Goal: Task Accomplishment & Management: Manage account settings

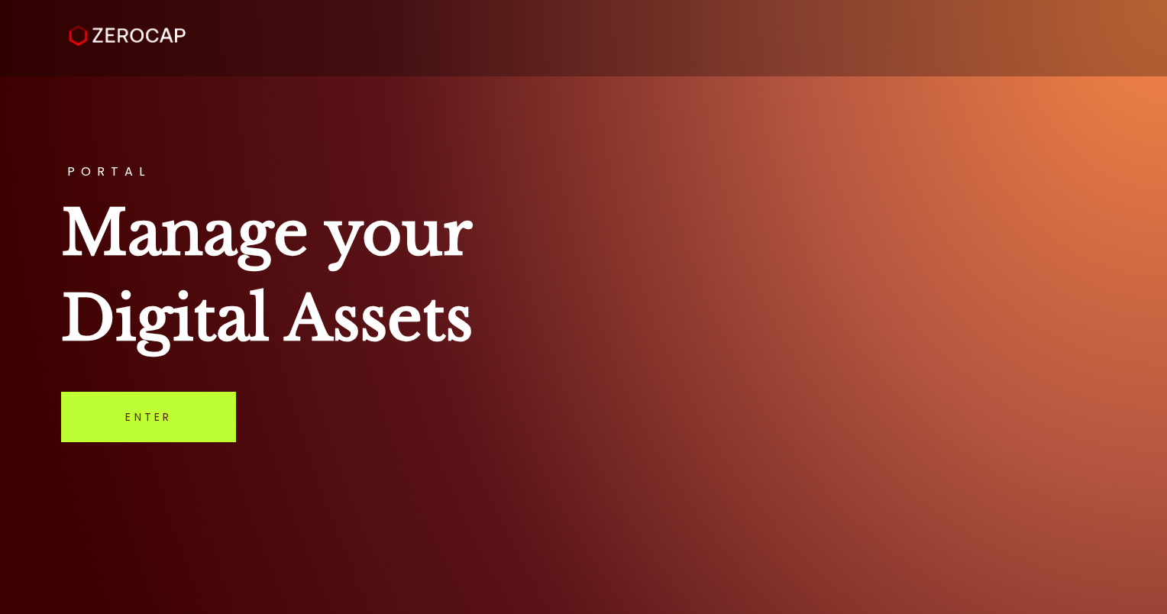
click at [158, 441] on link "Enter" at bounding box center [148, 417] width 175 height 50
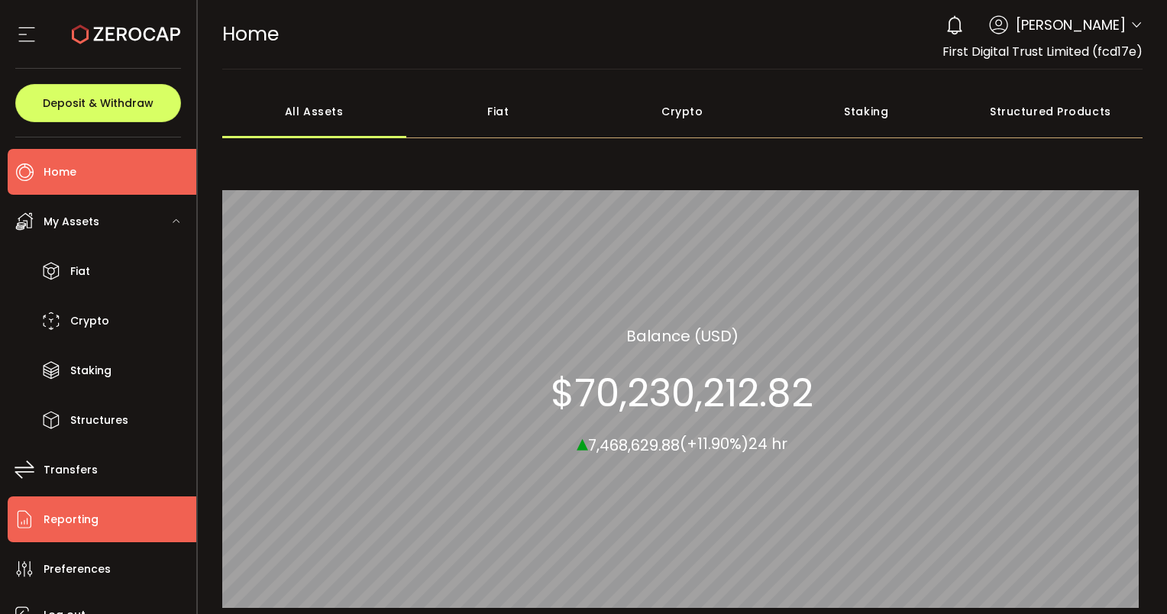
click at [89, 529] on span "Reporting" at bounding box center [71, 520] width 55 height 22
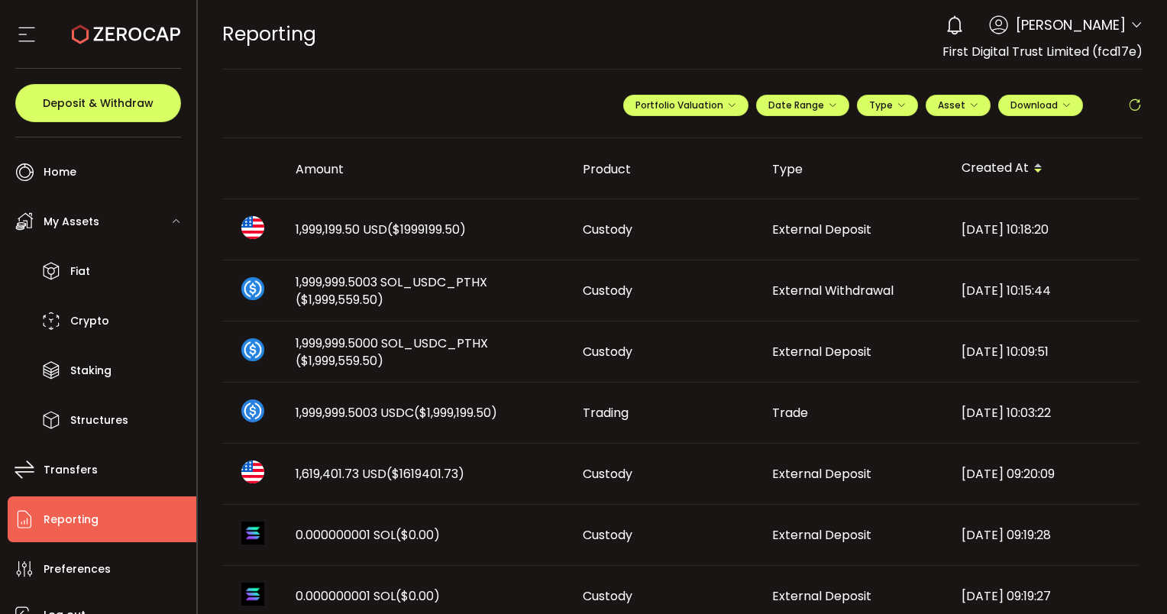
click at [1134, 104] on icon at bounding box center [1134, 105] width 15 height 15
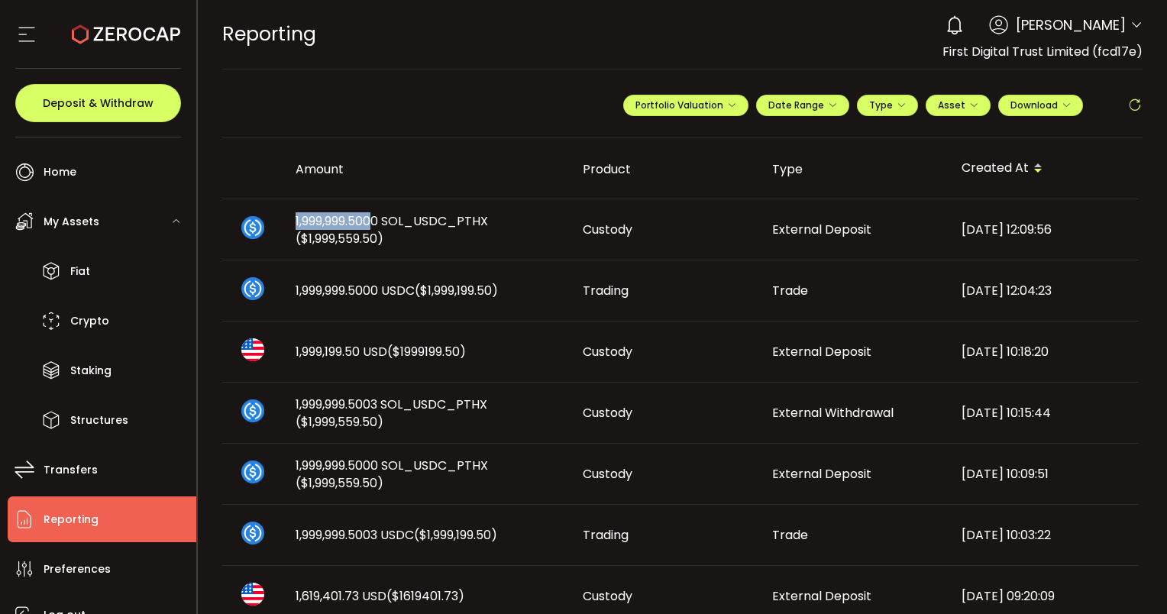
drag, startPoint x: 294, startPoint y: 218, endPoint x: 376, endPoint y: 219, distance: 81.7
click at [376, 219] on span "1,999,999.5000 SOL_USDC_PTHX ($1,999,559.50)" at bounding box center [427, 229] width 263 height 35
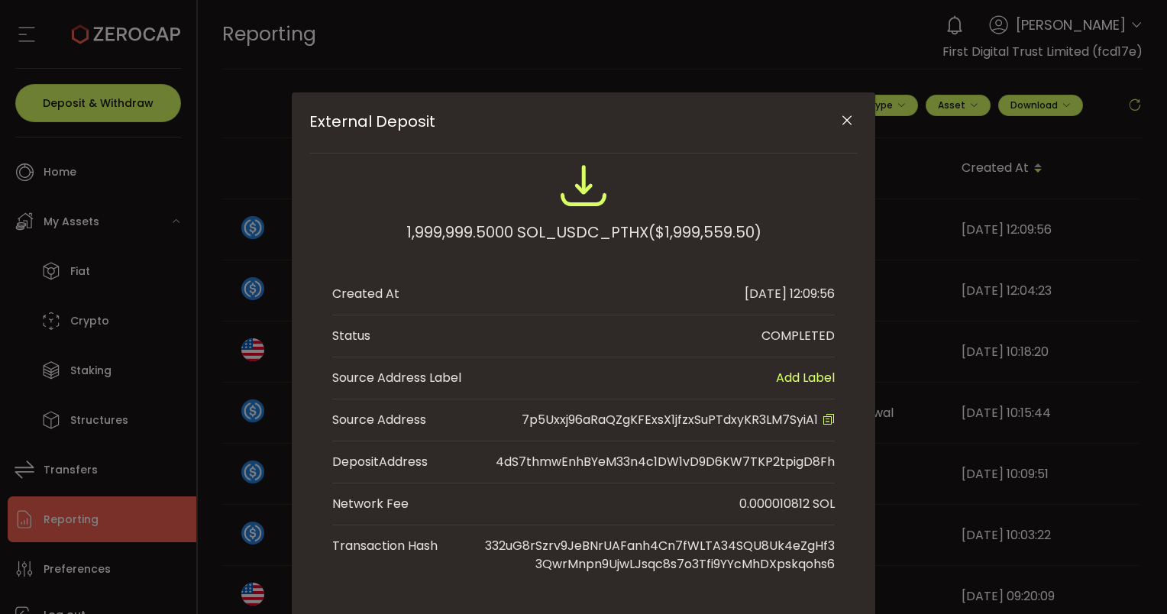
click at [845, 108] on button "Close" at bounding box center [846, 121] width 27 height 27
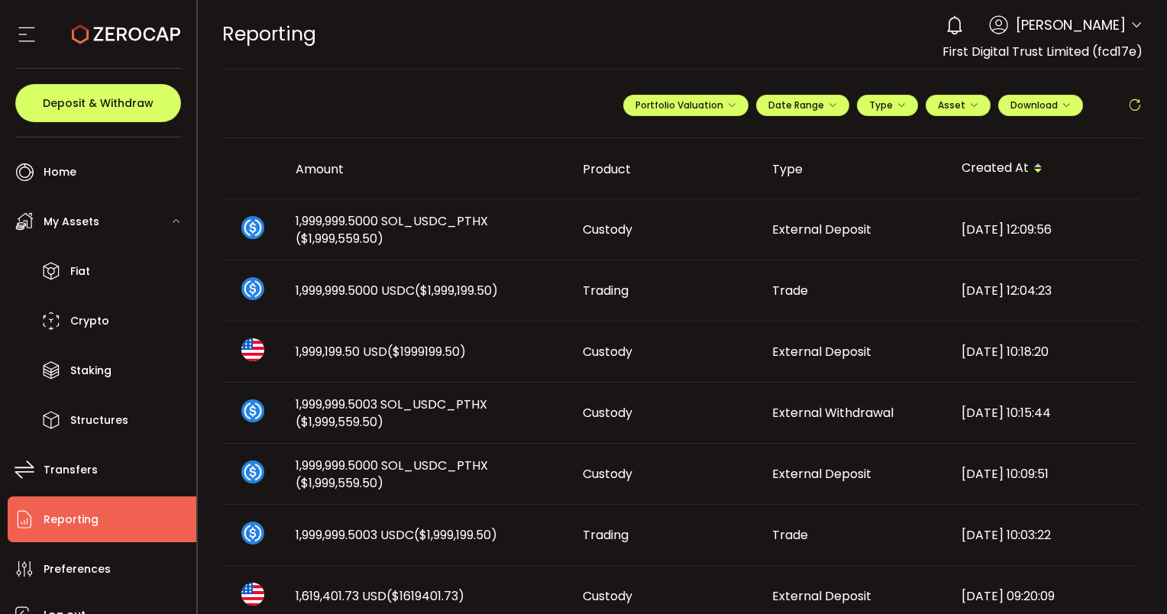
click at [1136, 106] on icon at bounding box center [1134, 105] width 15 height 15
click at [1131, 111] on icon at bounding box center [1134, 105] width 15 height 15
click at [1131, 98] on icon at bounding box center [1134, 105] width 15 height 15
click at [1130, 104] on icon at bounding box center [1134, 105] width 15 height 15
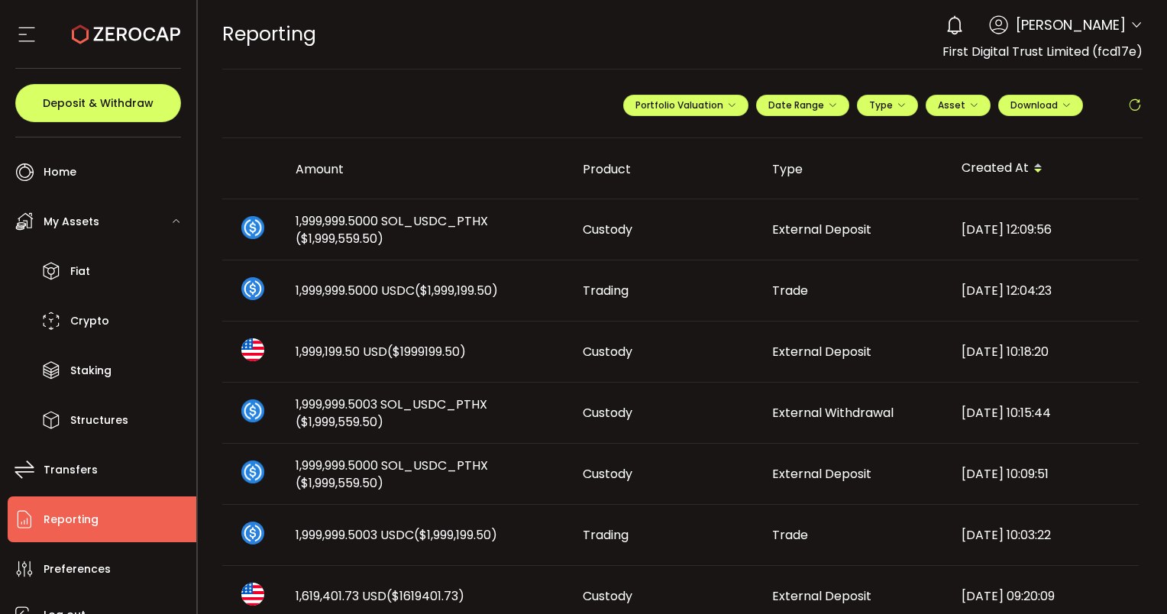
click at [1130, 107] on icon at bounding box center [1134, 105] width 15 height 15
click at [1130, 100] on icon at bounding box center [1134, 105] width 15 height 15
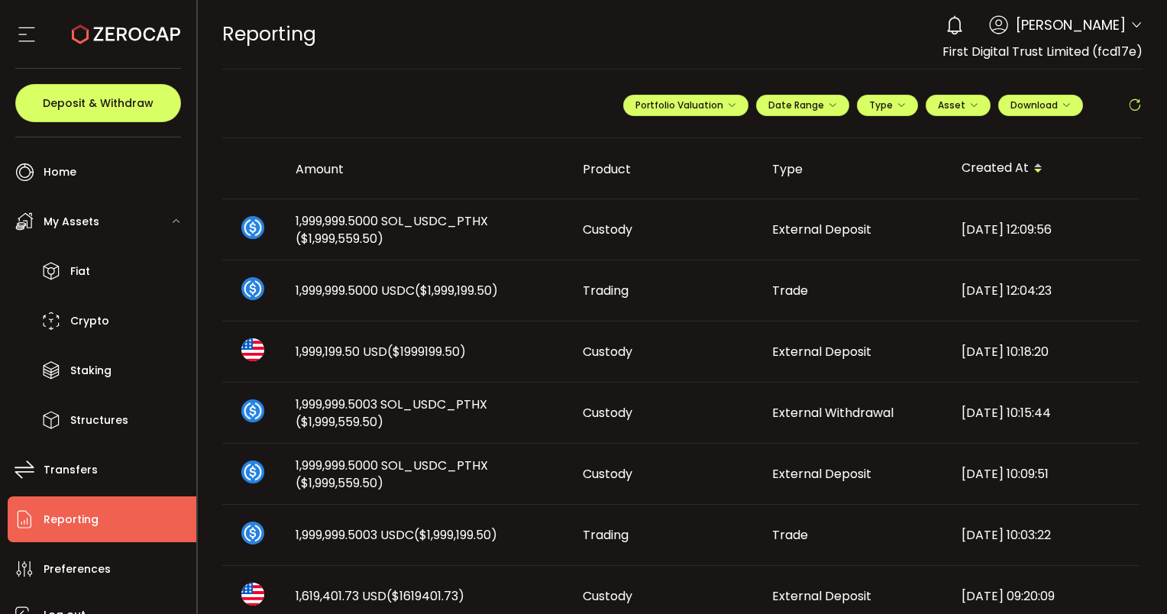
click at [1133, 100] on icon at bounding box center [1134, 105] width 15 height 15
click at [1127, 98] on icon at bounding box center [1134, 105] width 15 height 15
click at [1133, 104] on icon at bounding box center [1134, 105] width 15 height 15
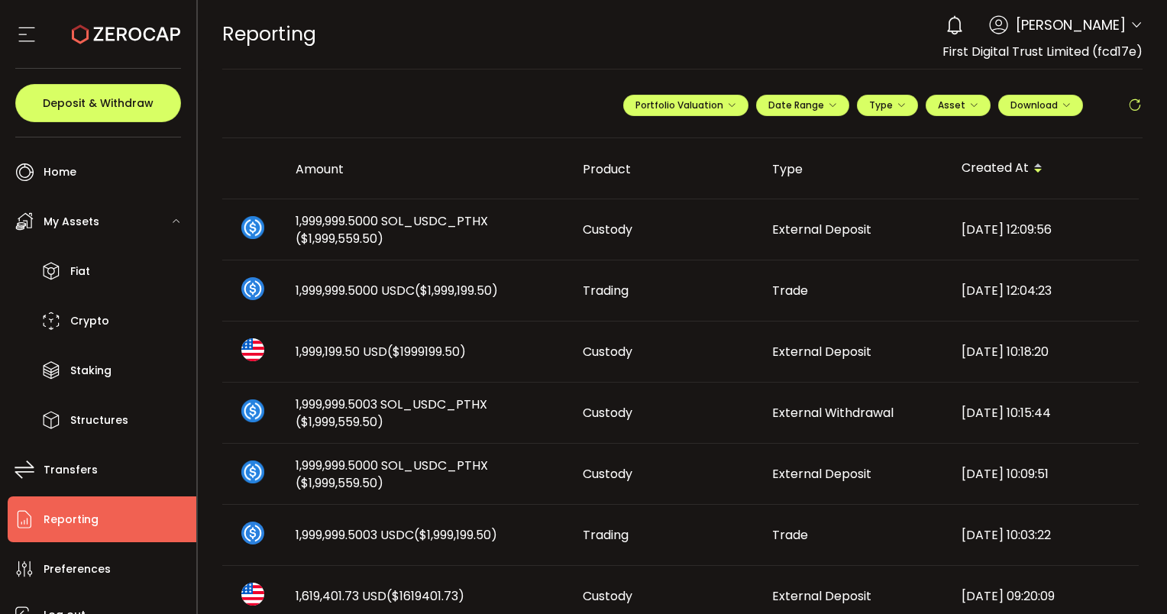
click at [1133, 104] on icon at bounding box center [1134, 105] width 15 height 15
click at [1133, 103] on icon at bounding box center [1134, 105] width 15 height 15
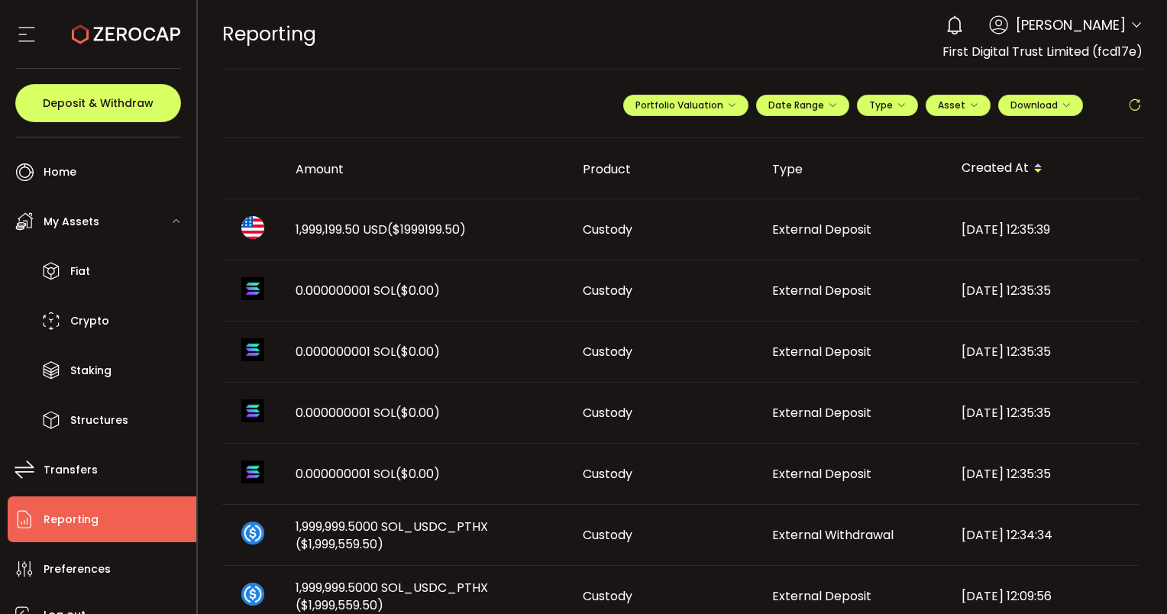
click at [1127, 104] on icon at bounding box center [1134, 105] width 15 height 15
click at [1130, 101] on icon at bounding box center [1134, 105] width 15 height 15
click at [1141, 32] on header "PDF is being processed and will download to your computer REPORTING Buy Power $…" at bounding box center [683, 35] width 970 height 70
click at [1132, 31] on icon at bounding box center [1136, 25] width 12 height 12
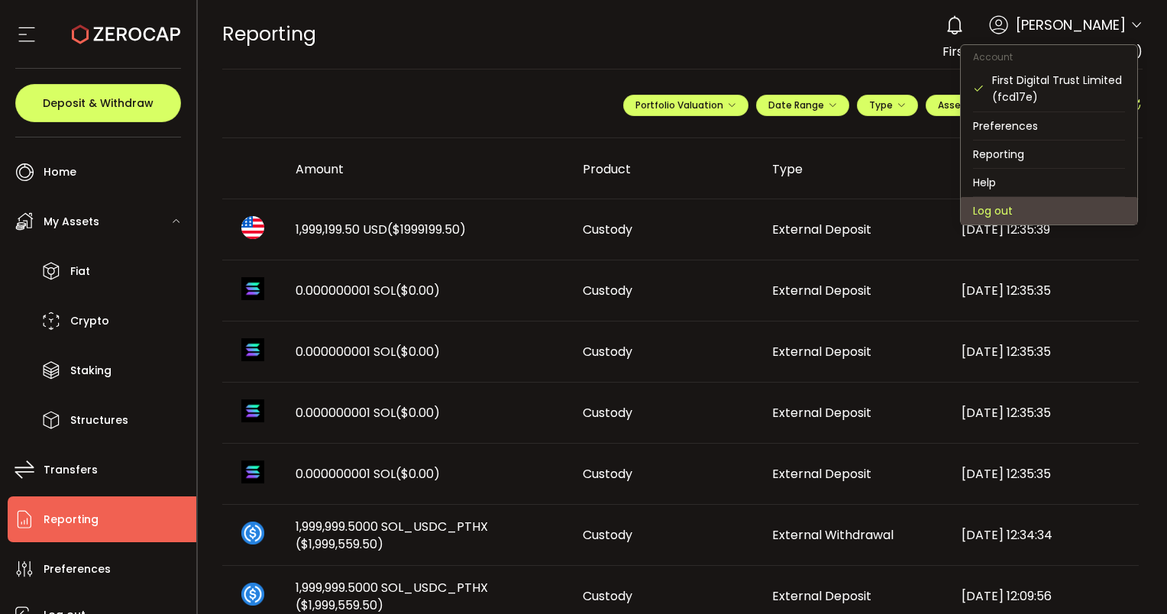
click at [1026, 205] on li "Log out" at bounding box center [1049, 210] width 176 height 27
